Goal: Obtain resource: Obtain resource

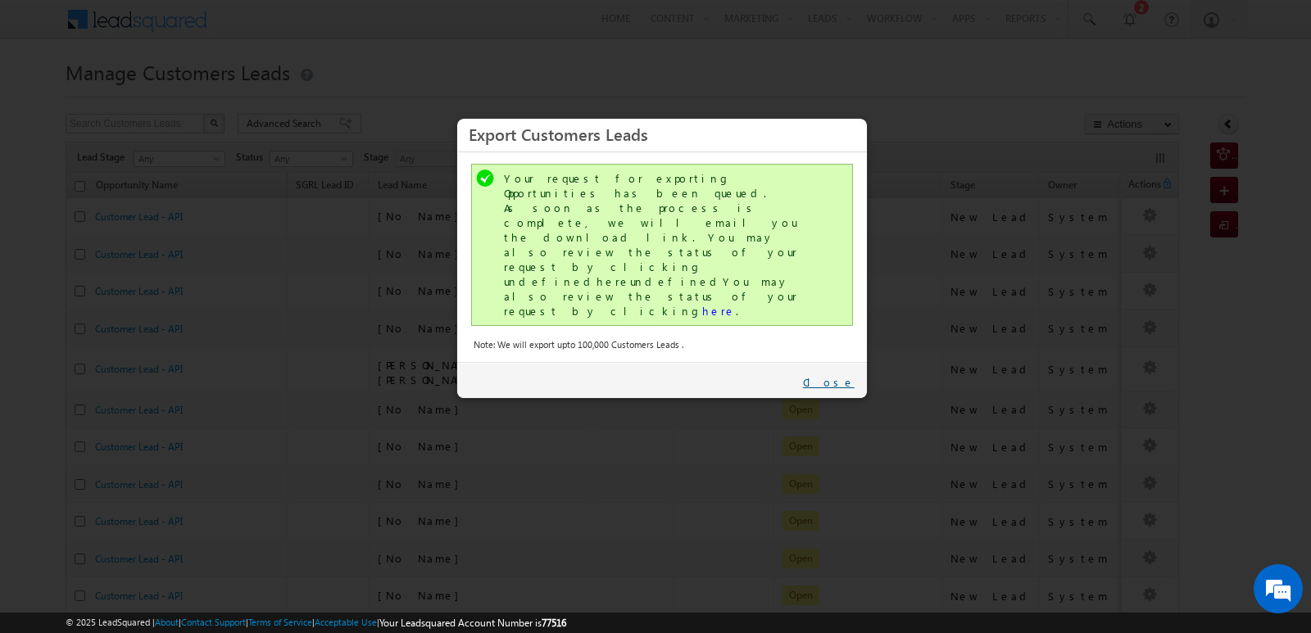
click at [841, 375] on link "Close" at bounding box center [829, 382] width 52 height 15
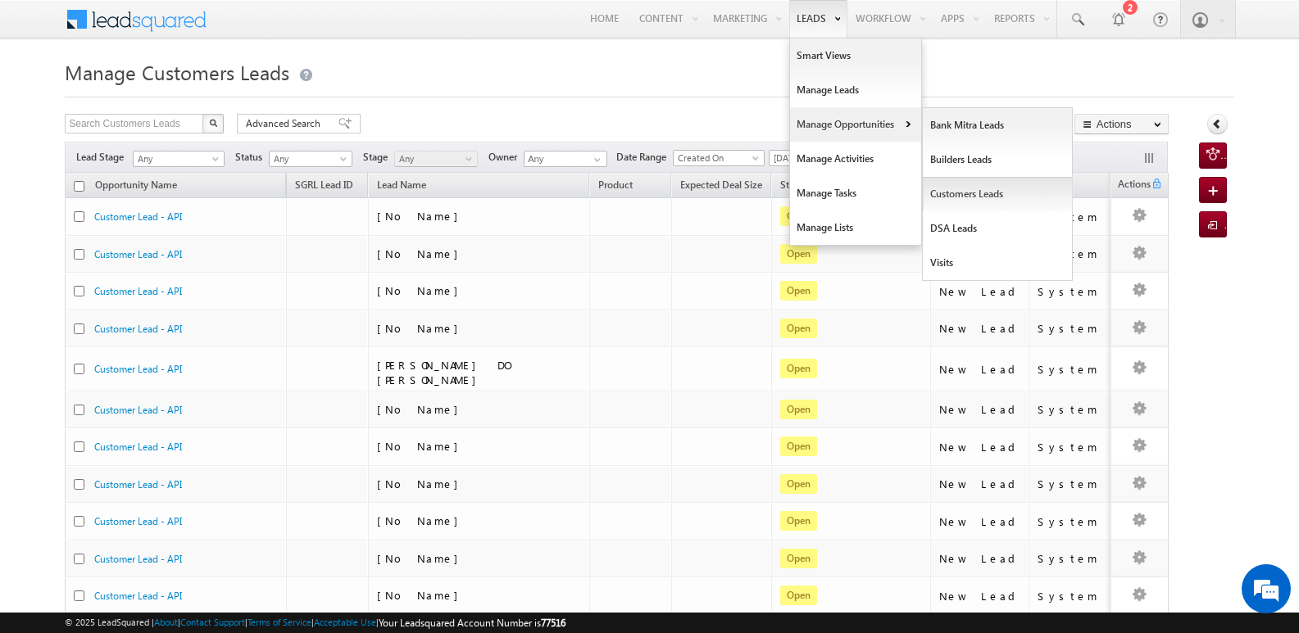
click at [952, 190] on link "Customers Leads" at bounding box center [998, 194] width 150 height 34
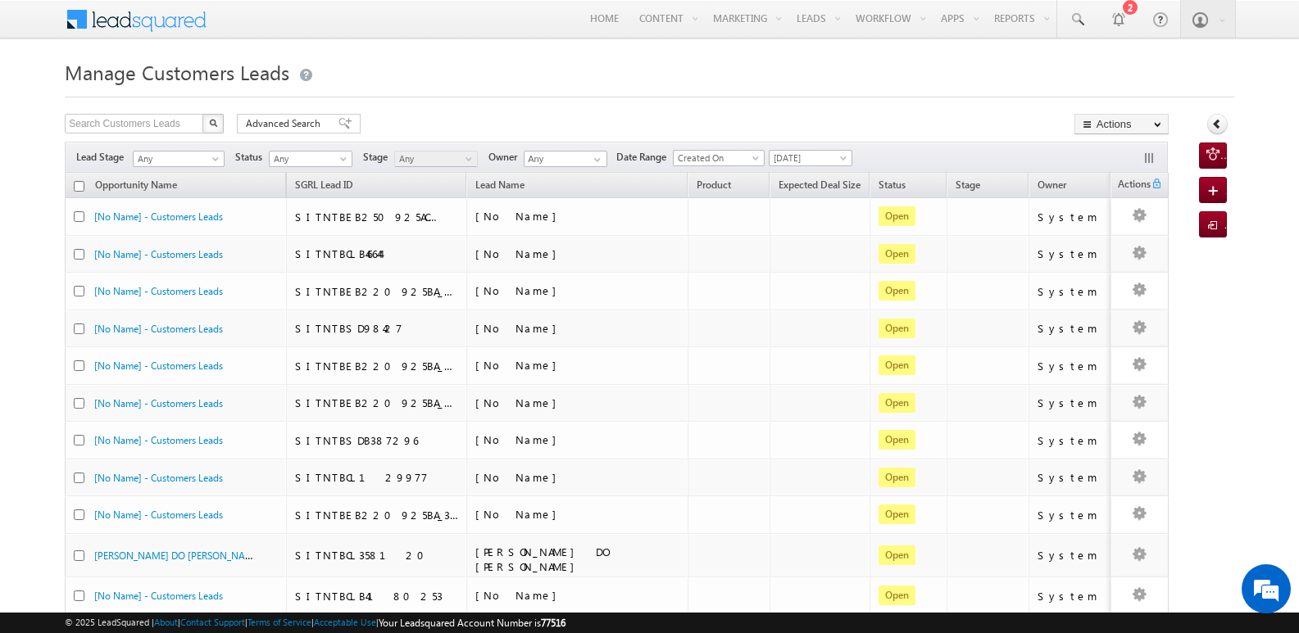
drag, startPoint x: 829, startPoint y: 63, endPoint x: 941, endPoint y: 66, distance: 112.3
click at [828, 62] on h1 "Manage Customers Leads" at bounding box center [649, 71] width 1169 height 32
click at [1094, 125] on span "button" at bounding box center [1089, 124] width 15 height 10
click at [1112, 154] on link "Export Customers Leads" at bounding box center [1121, 155] width 93 height 34
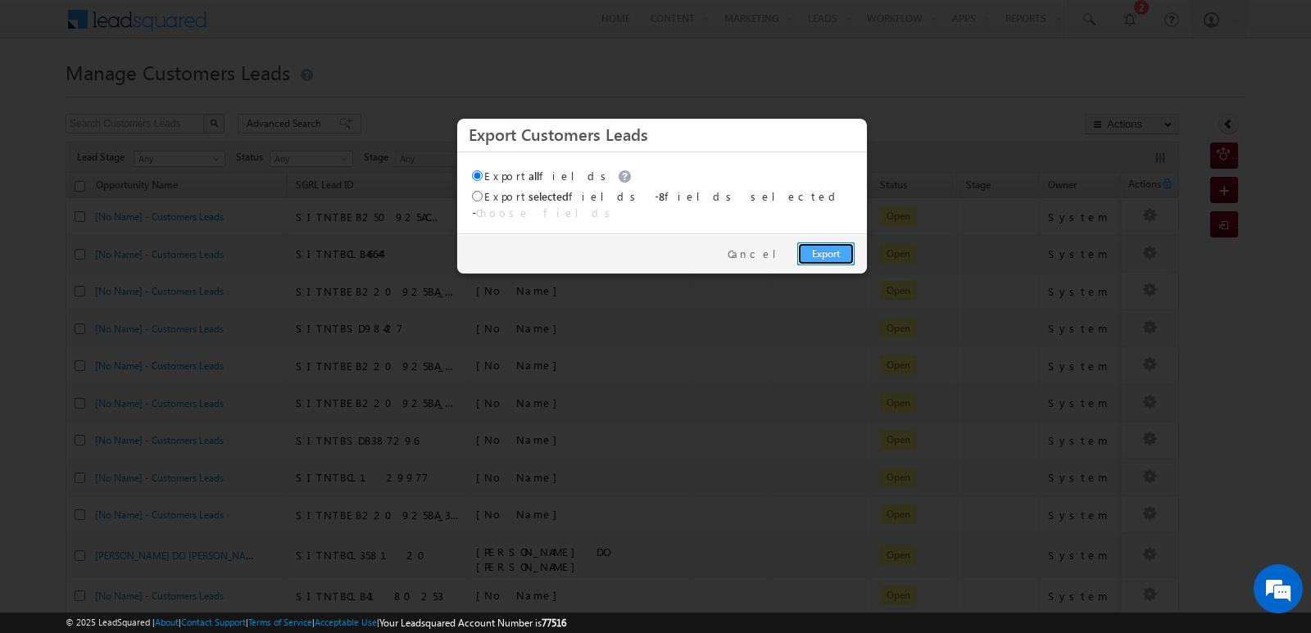
click at [845, 243] on link "Export" at bounding box center [825, 254] width 57 height 23
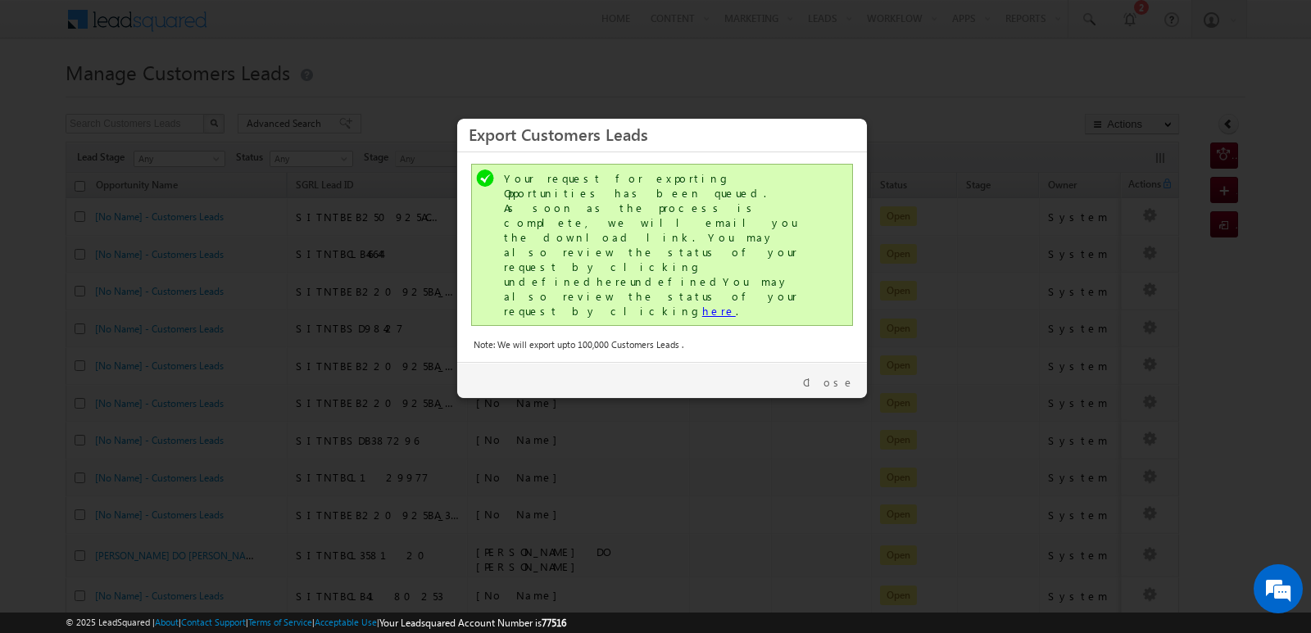
click at [702, 304] on link "here" at bounding box center [719, 311] width 34 height 14
click at [843, 375] on link "Close" at bounding box center [829, 382] width 52 height 15
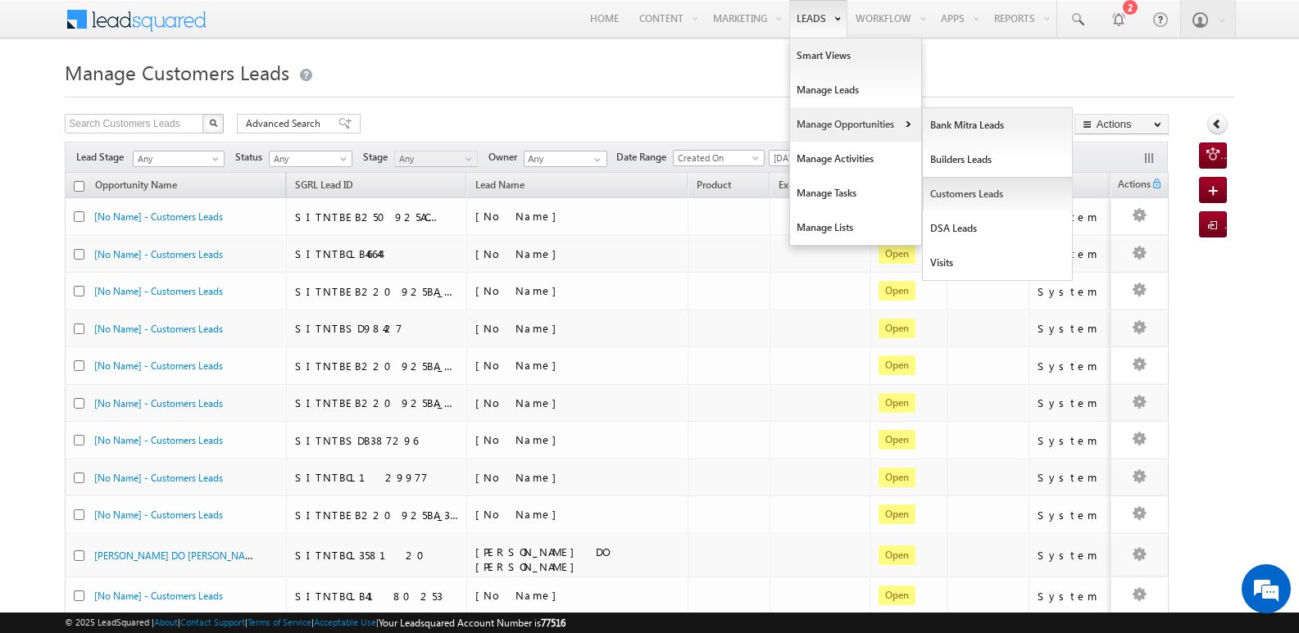
click at [951, 197] on link "Customers Leads" at bounding box center [998, 194] width 150 height 34
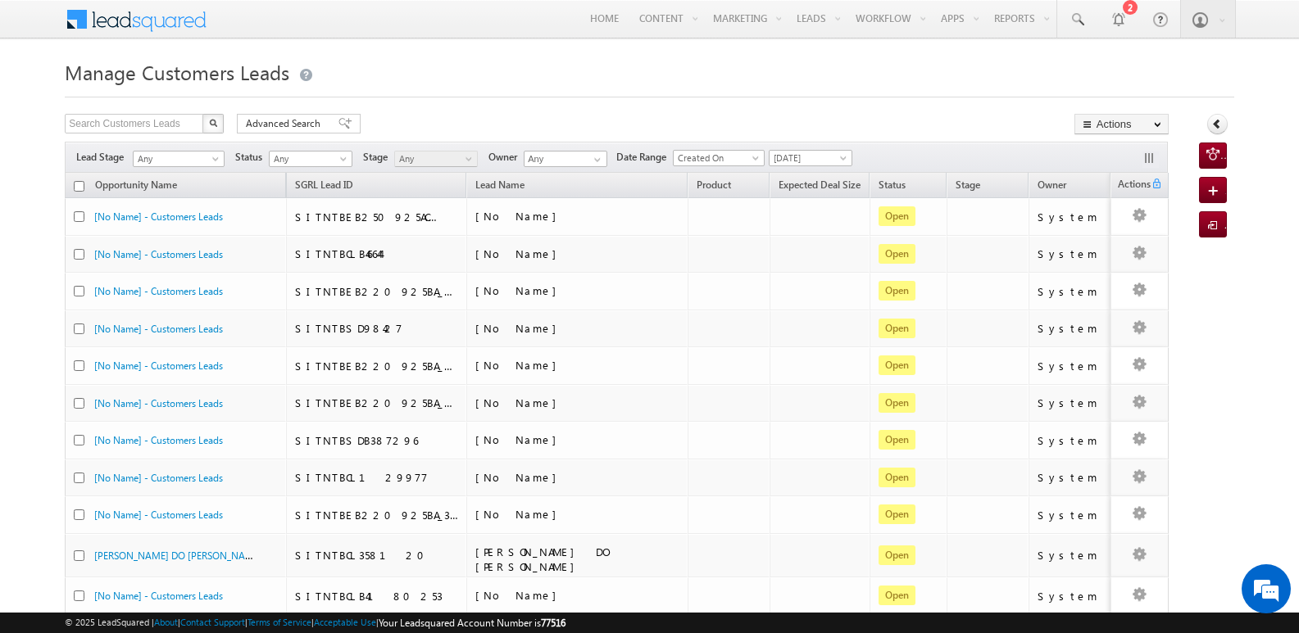
click at [744, 73] on h1 "Manage Customers Leads" at bounding box center [649, 71] width 1169 height 32
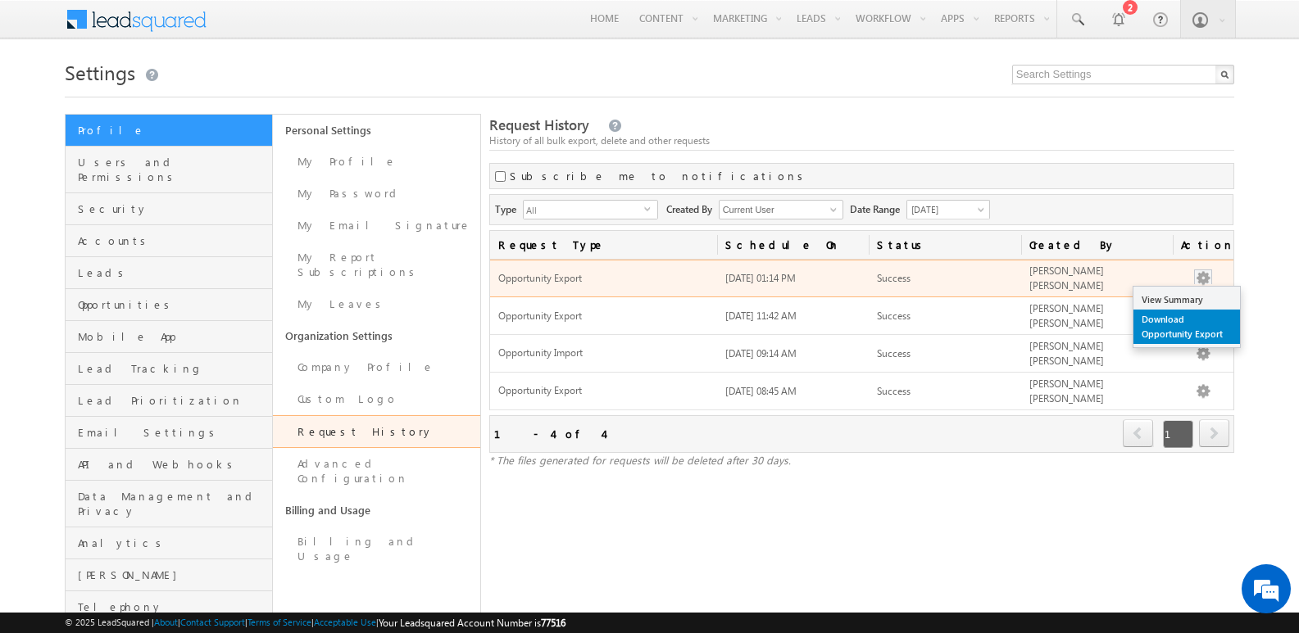
click at [1183, 334] on link "Download Opportunity Export" at bounding box center [1186, 327] width 107 height 34
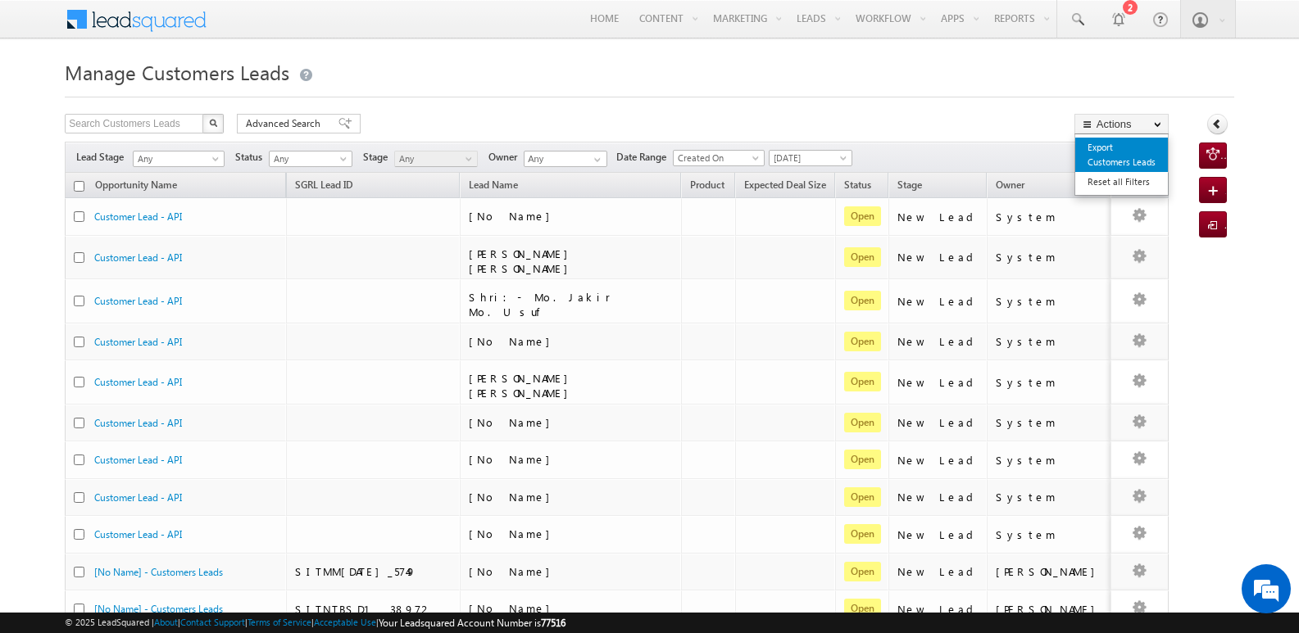
click at [1105, 159] on link "Export Customers Leads" at bounding box center [1121, 155] width 93 height 34
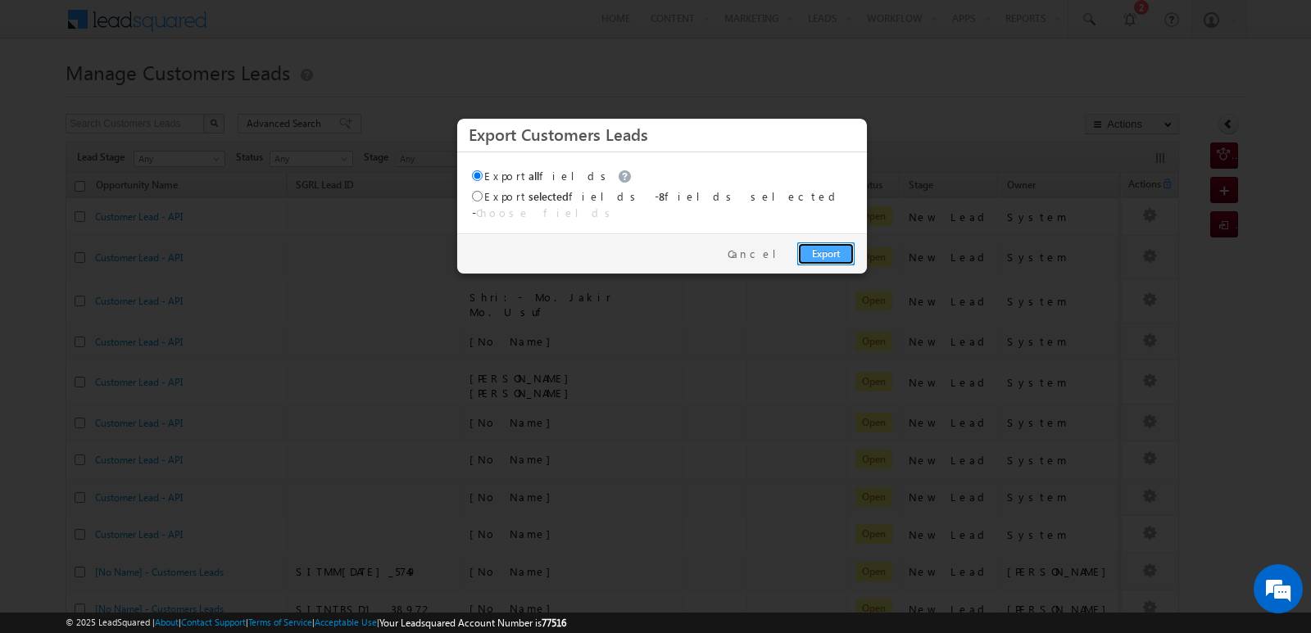
click at [814, 243] on link "Export" at bounding box center [825, 254] width 57 height 23
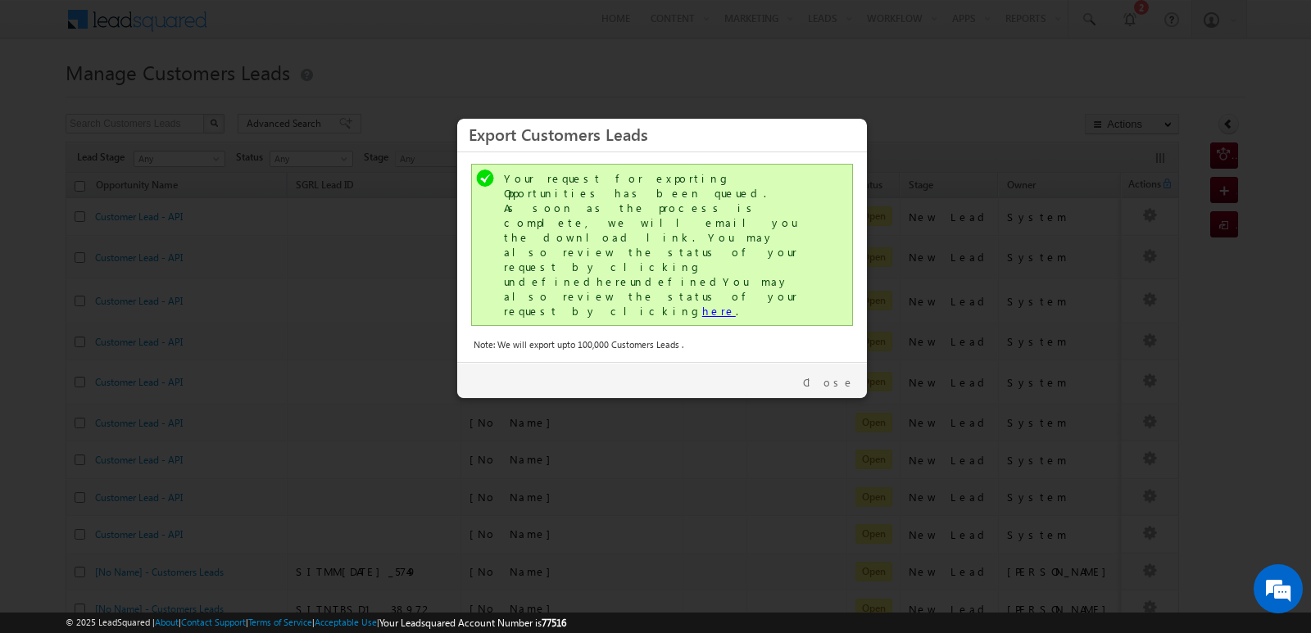
click at [702, 304] on link "here" at bounding box center [719, 311] width 34 height 14
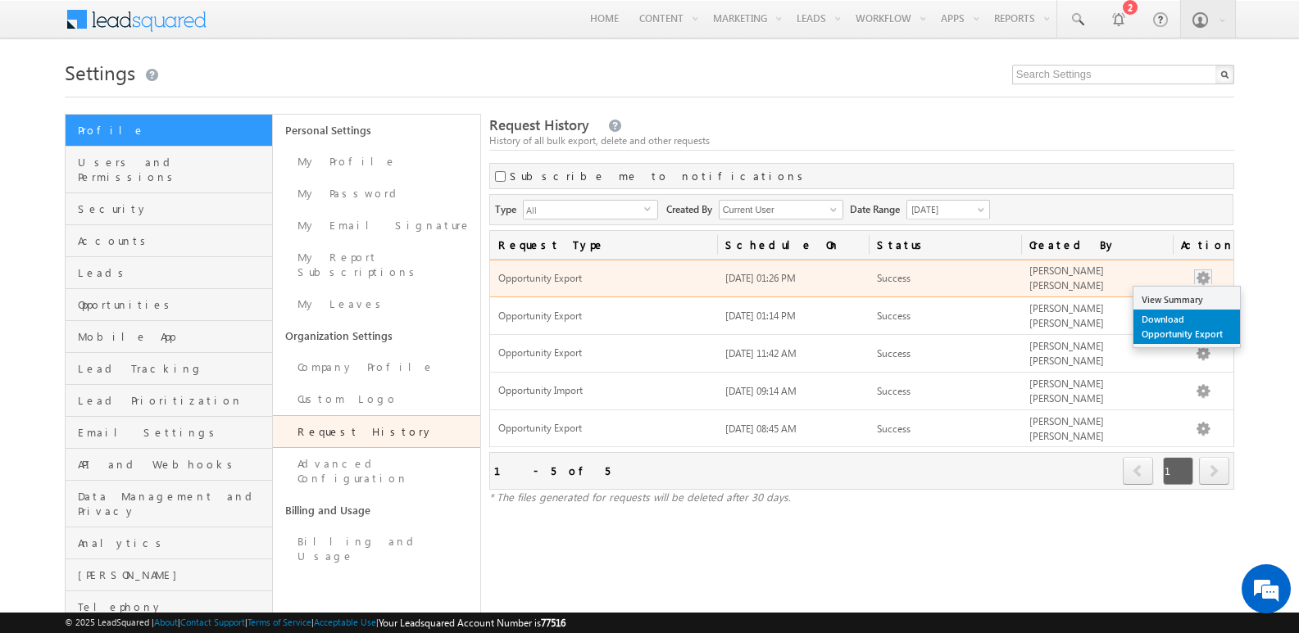
click at [1163, 320] on link "Download Opportunity Export" at bounding box center [1186, 327] width 107 height 34
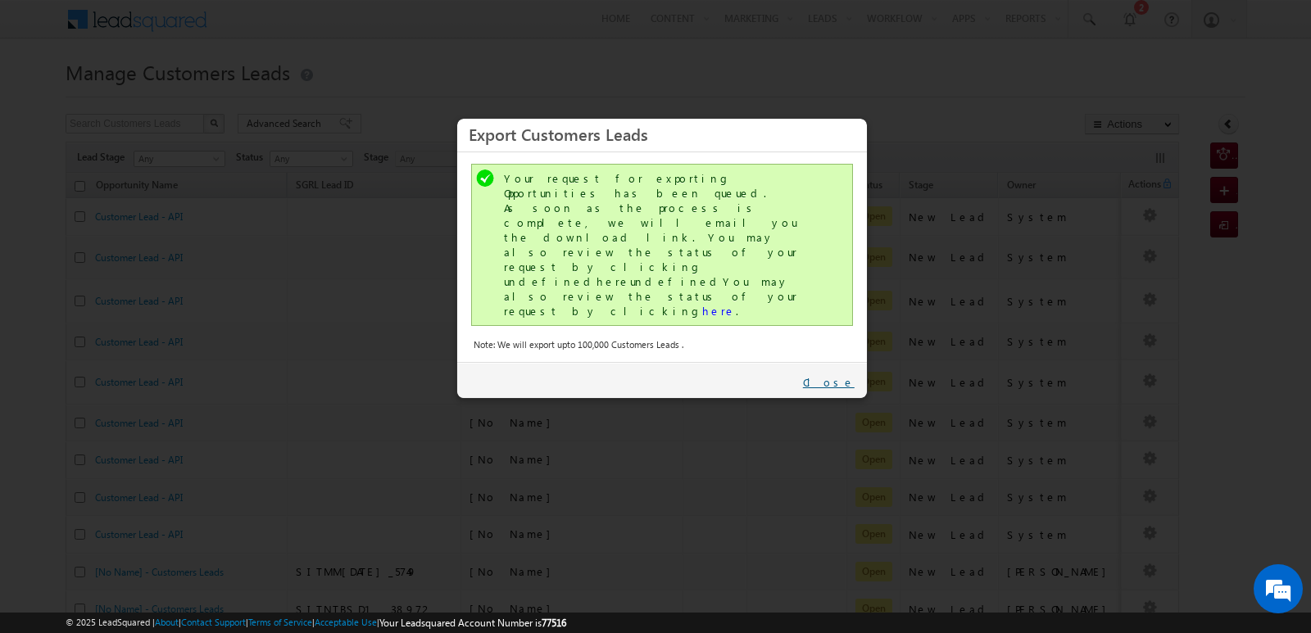
click at [832, 375] on link "Close" at bounding box center [829, 382] width 52 height 15
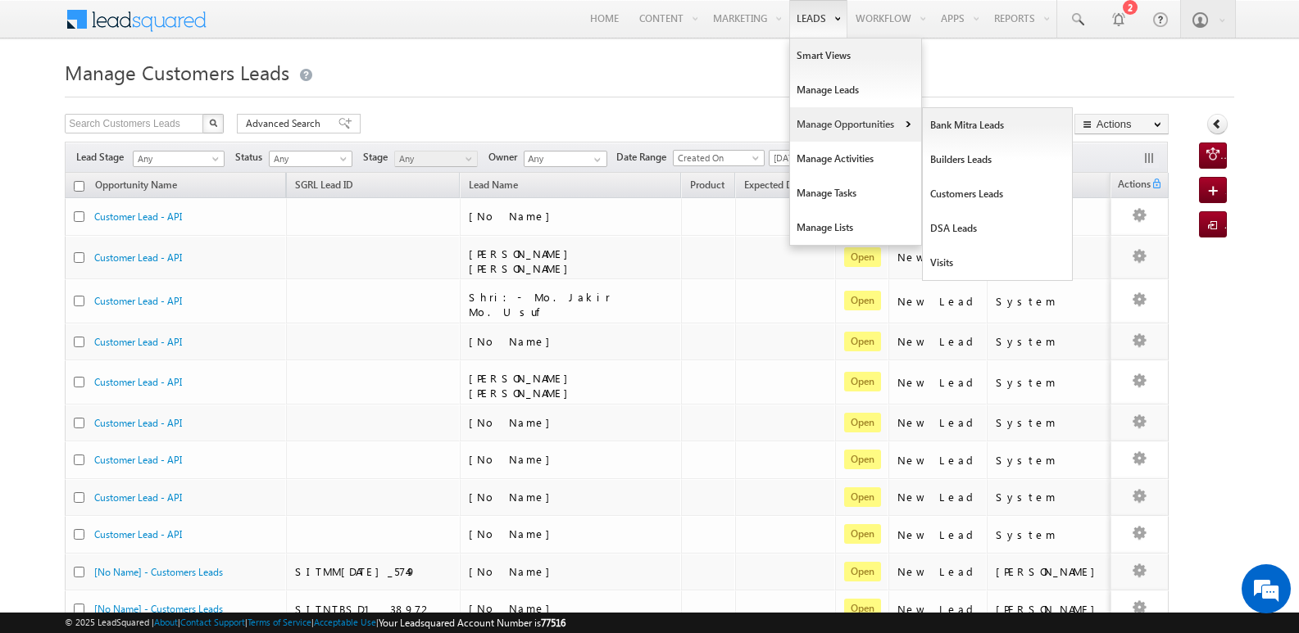
click at [823, 130] on link "Manage Opportunities" at bounding box center [855, 124] width 131 height 34
click at [978, 202] on link "Customers Leads" at bounding box center [998, 194] width 150 height 34
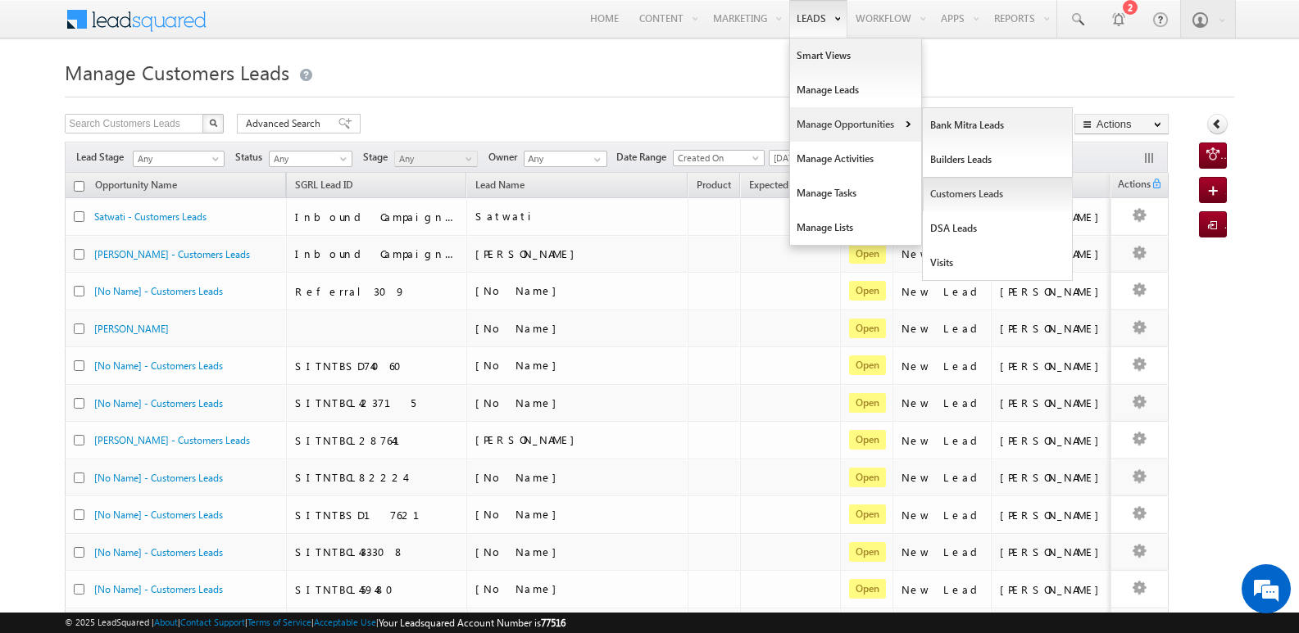
click at [960, 191] on link "Customers Leads" at bounding box center [998, 194] width 150 height 34
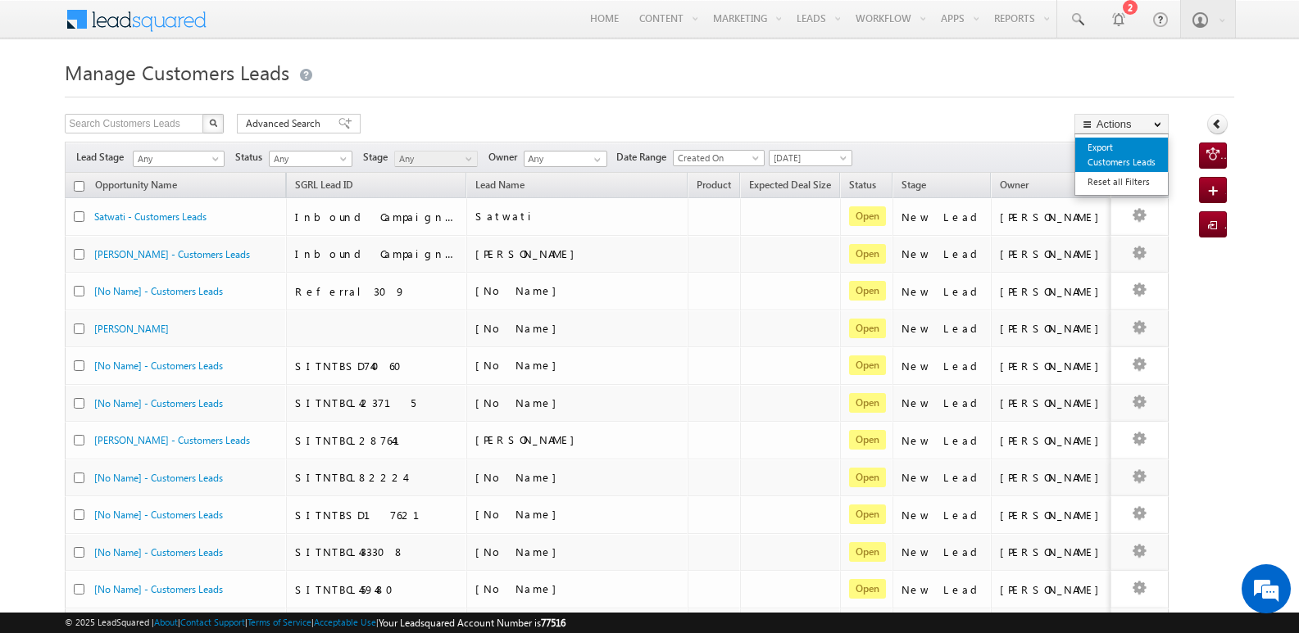
click at [1104, 147] on link "Export Customers Leads" at bounding box center [1121, 155] width 93 height 34
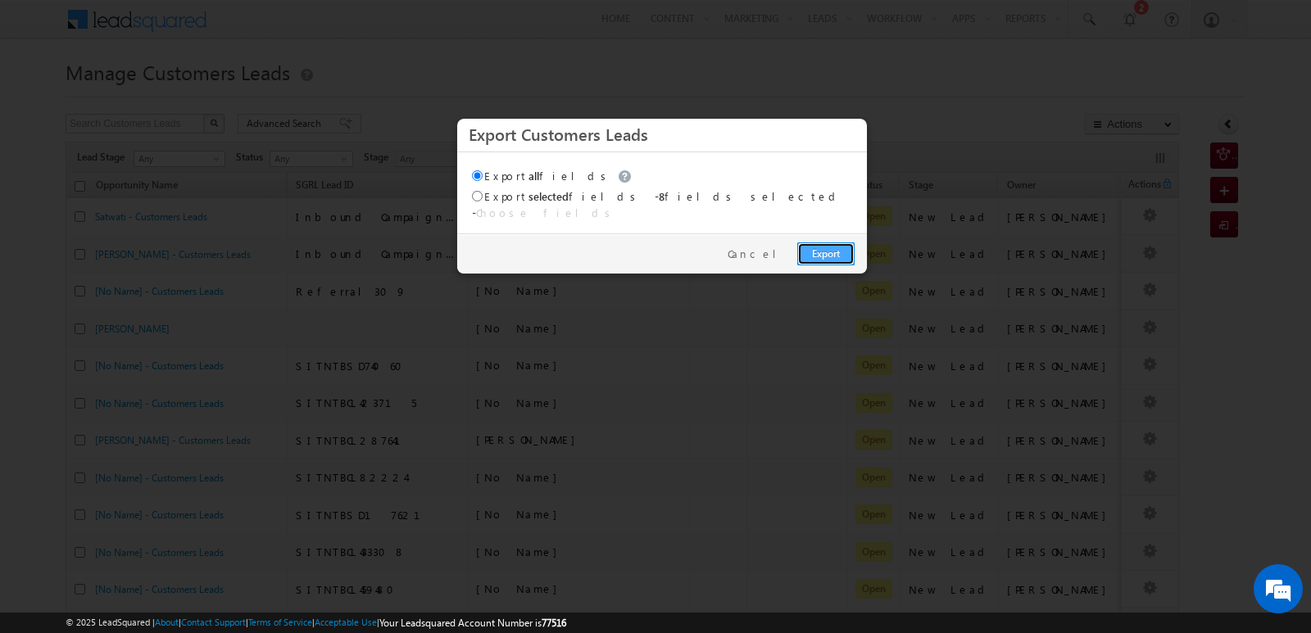
click at [840, 243] on link "Export" at bounding box center [825, 254] width 57 height 23
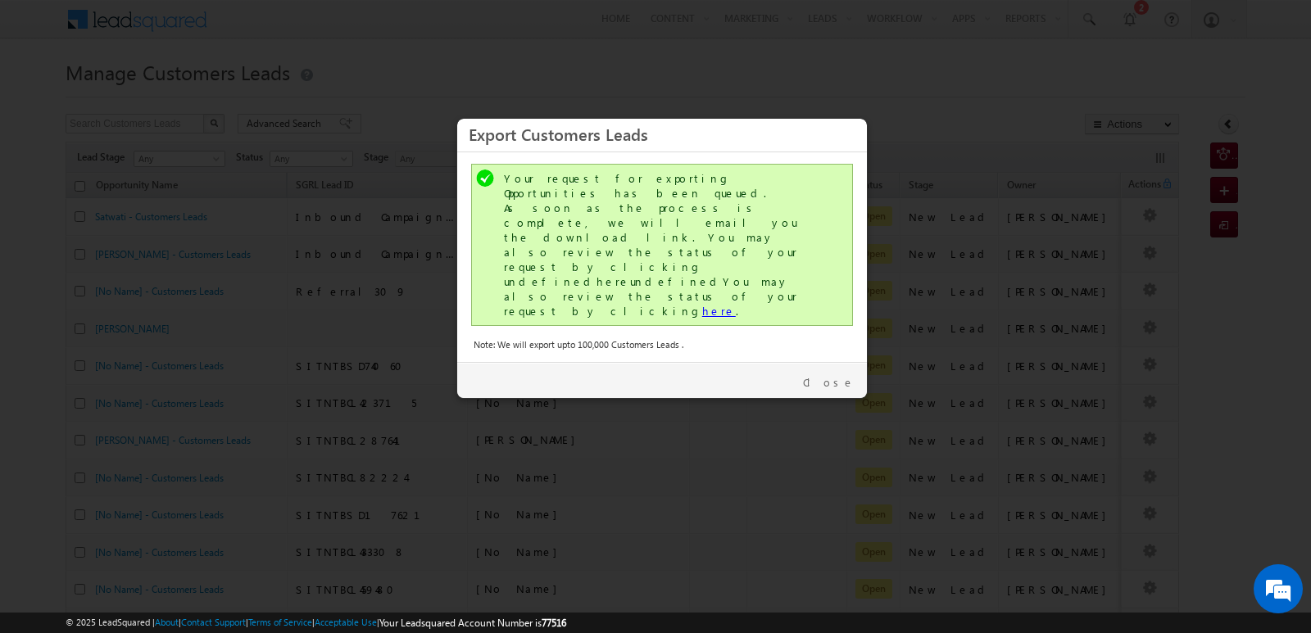
click at [702, 304] on link "here" at bounding box center [719, 311] width 34 height 14
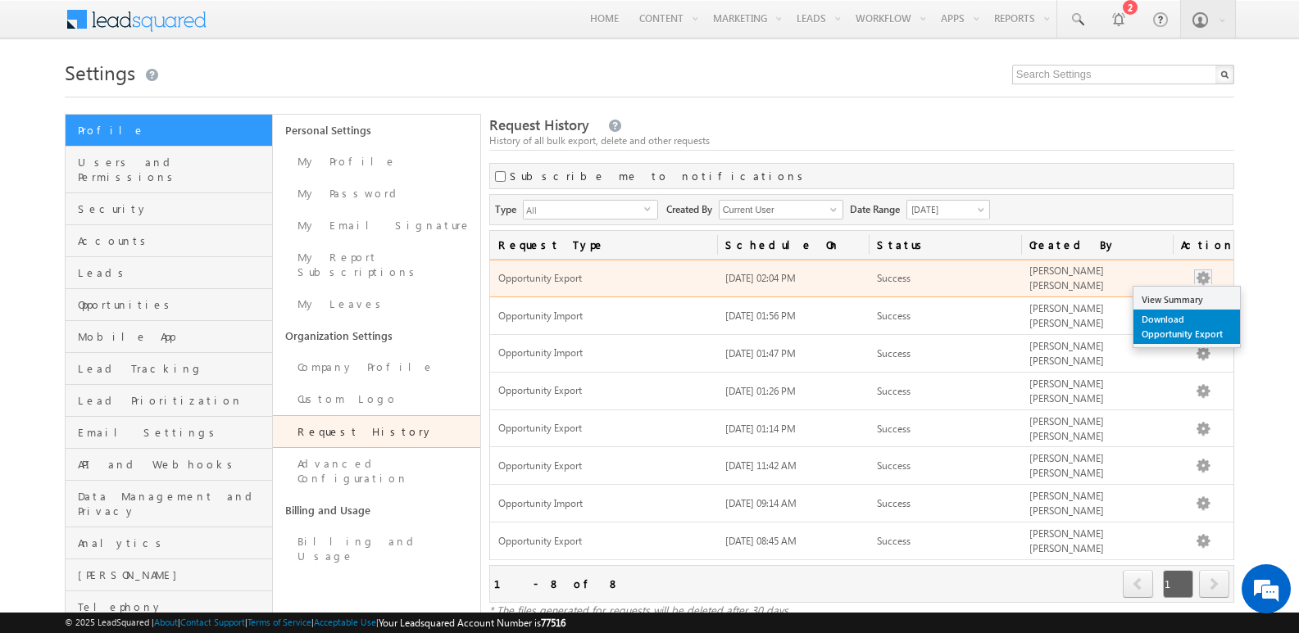
click at [1168, 326] on link "Download Opportunity Export" at bounding box center [1186, 327] width 107 height 34
